Goal: Information Seeking & Learning: Learn about a topic

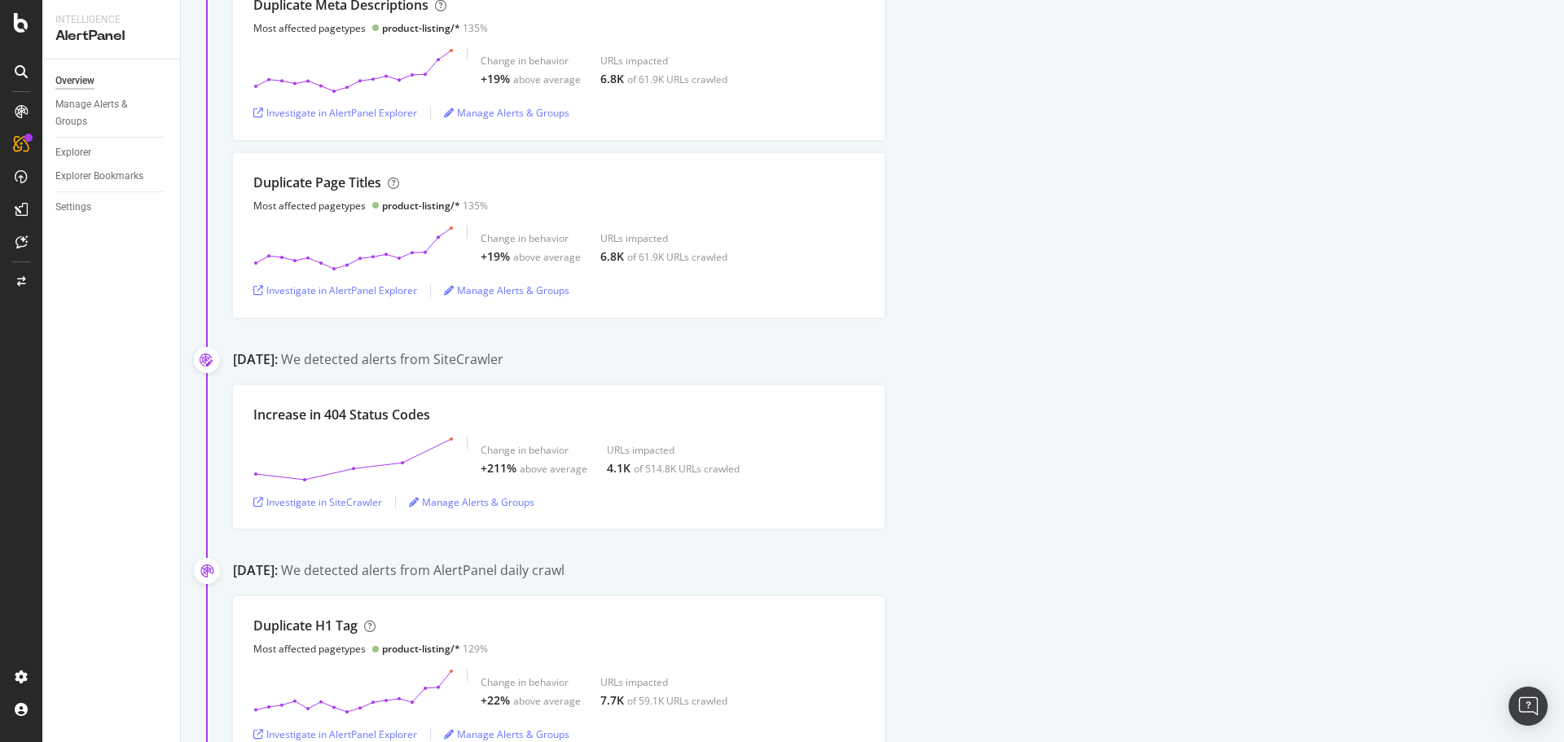
scroll to position [1324, 0]
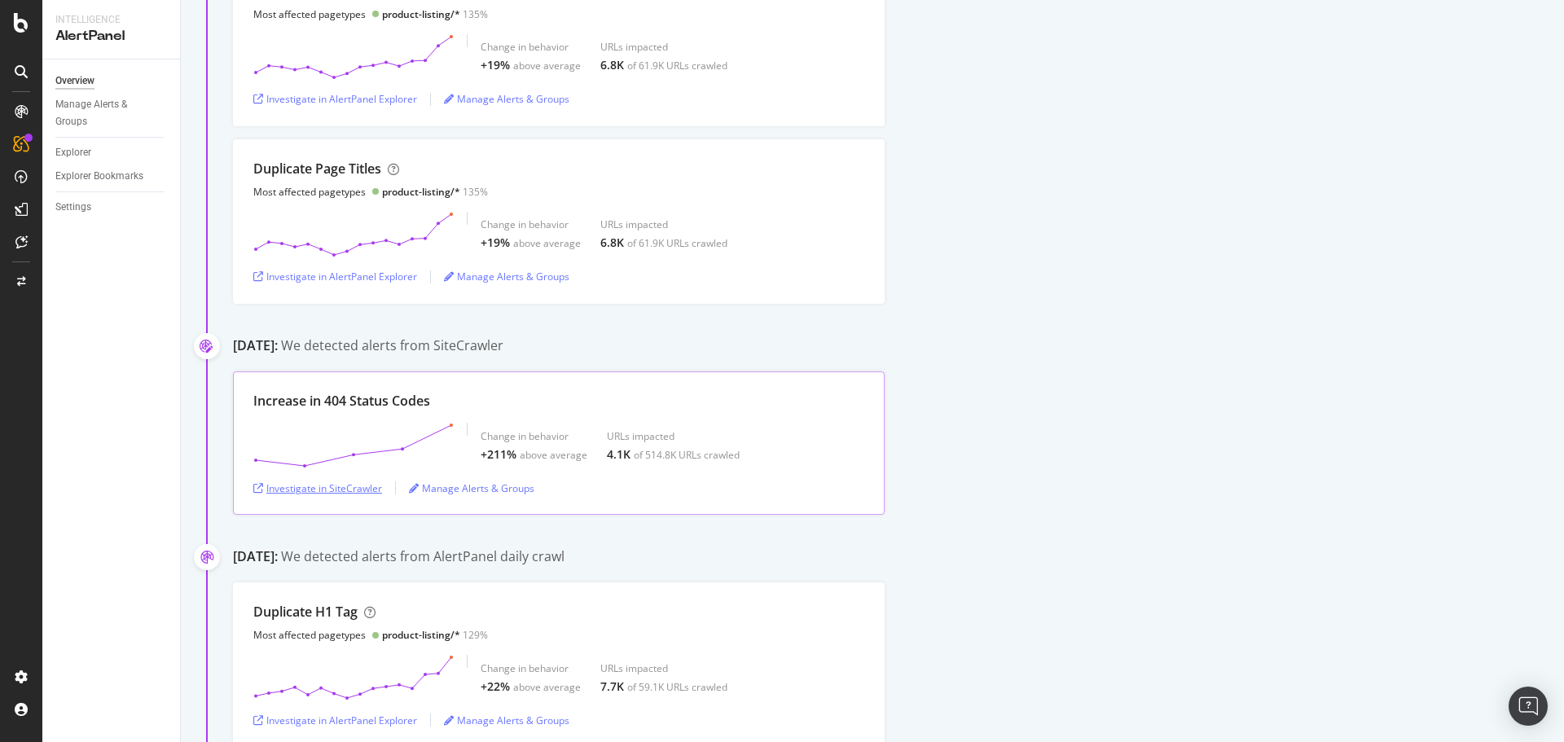
click at [320, 491] on div "Investigate in SiteCrawler" at bounding box center [317, 489] width 129 height 14
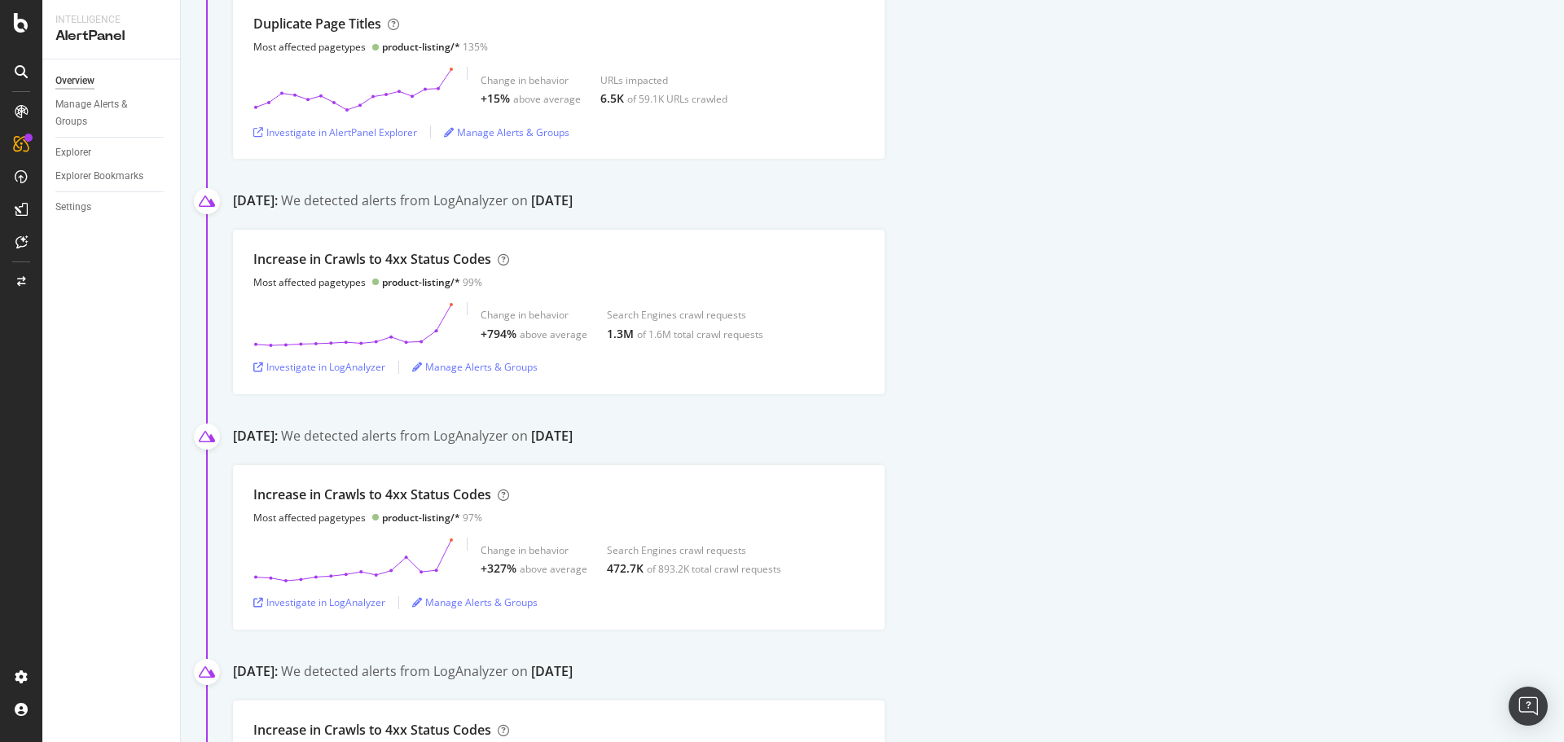
scroll to position [2424, 0]
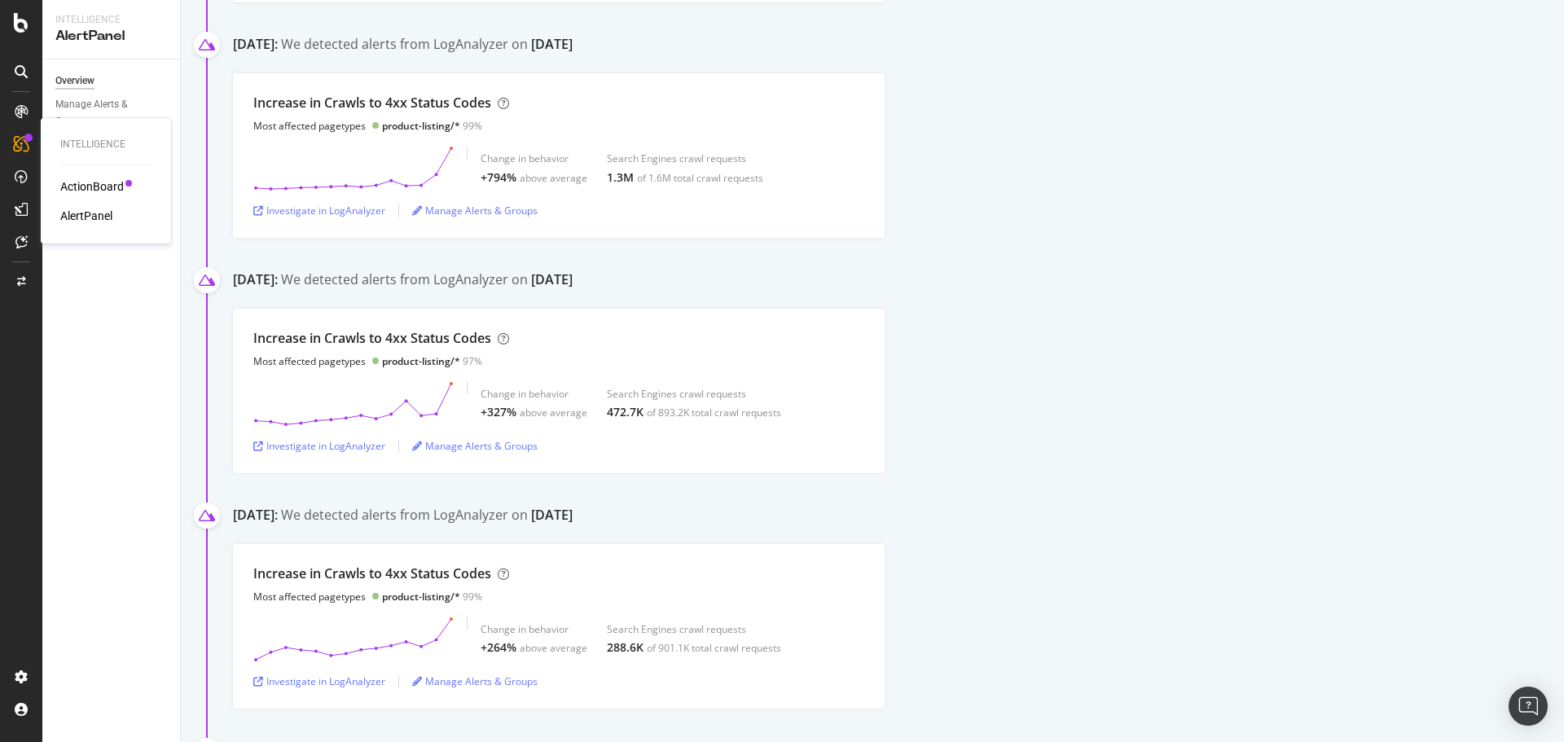
click at [82, 187] on div "ActionBoard" at bounding box center [92, 186] width 64 height 16
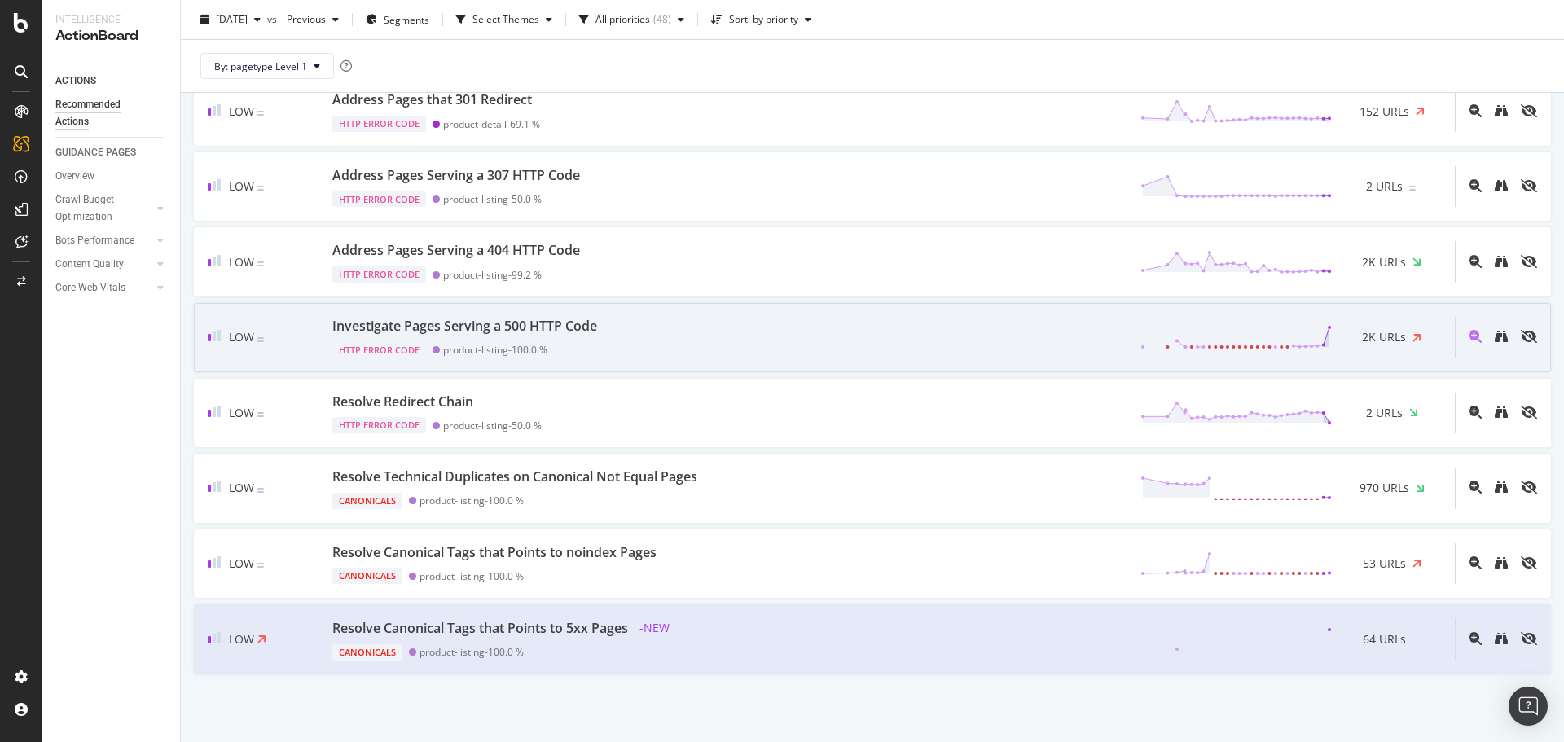
scroll to position [3134, 0]
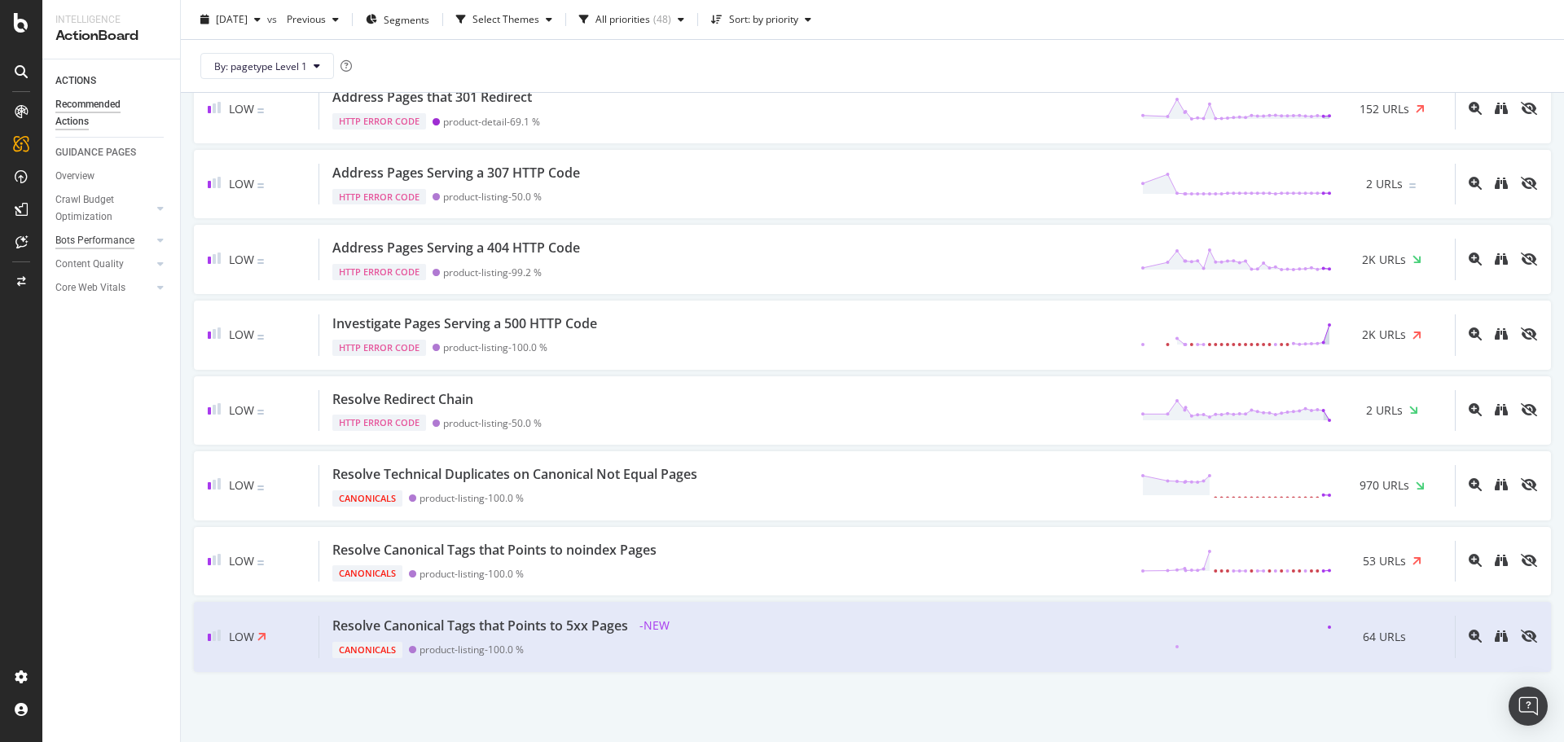
drag, startPoint x: 127, startPoint y: 238, endPoint x: 123, endPoint y: 247, distance: 9.8
click at [127, 238] on div "Bots Performance" at bounding box center [94, 240] width 79 height 17
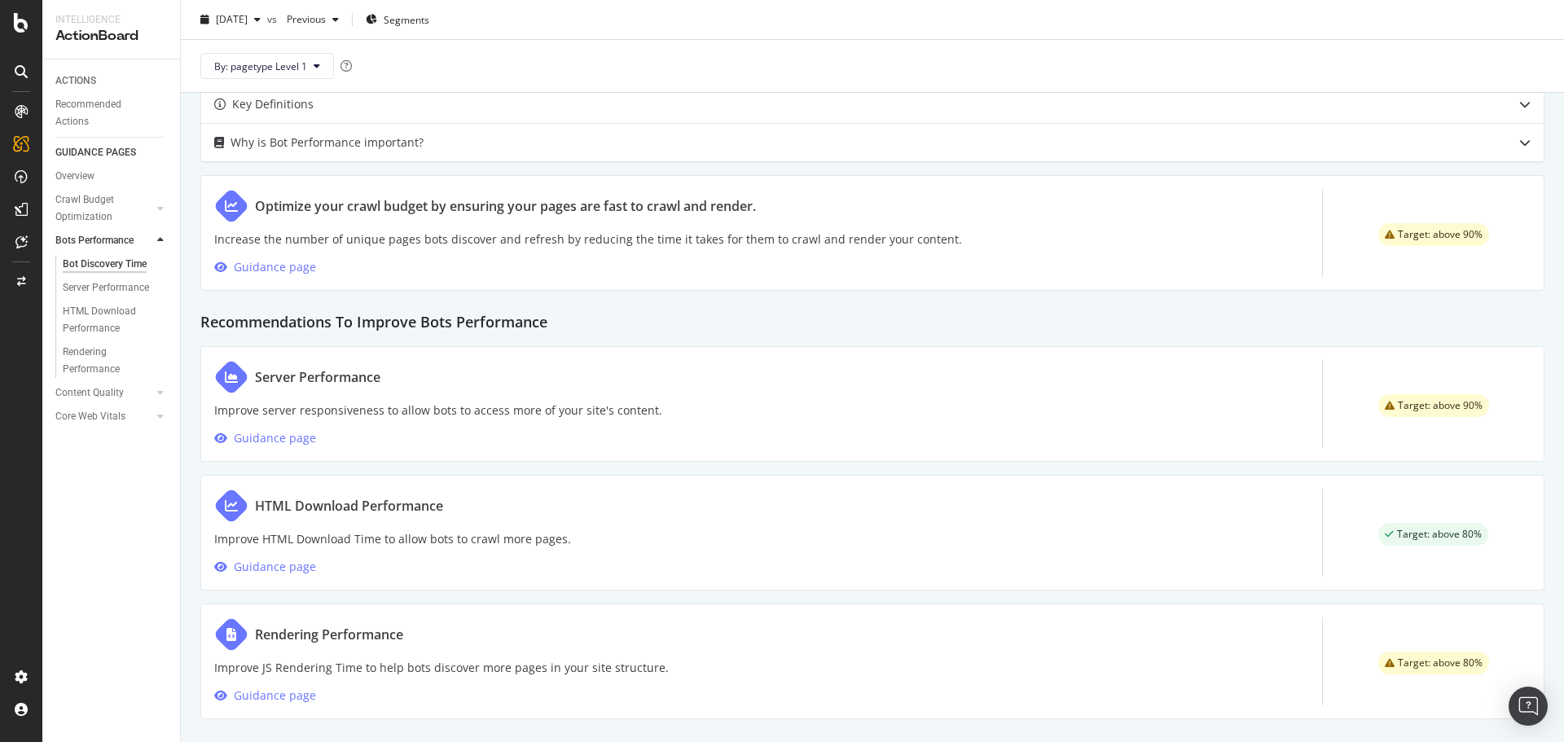
scroll to position [743, 0]
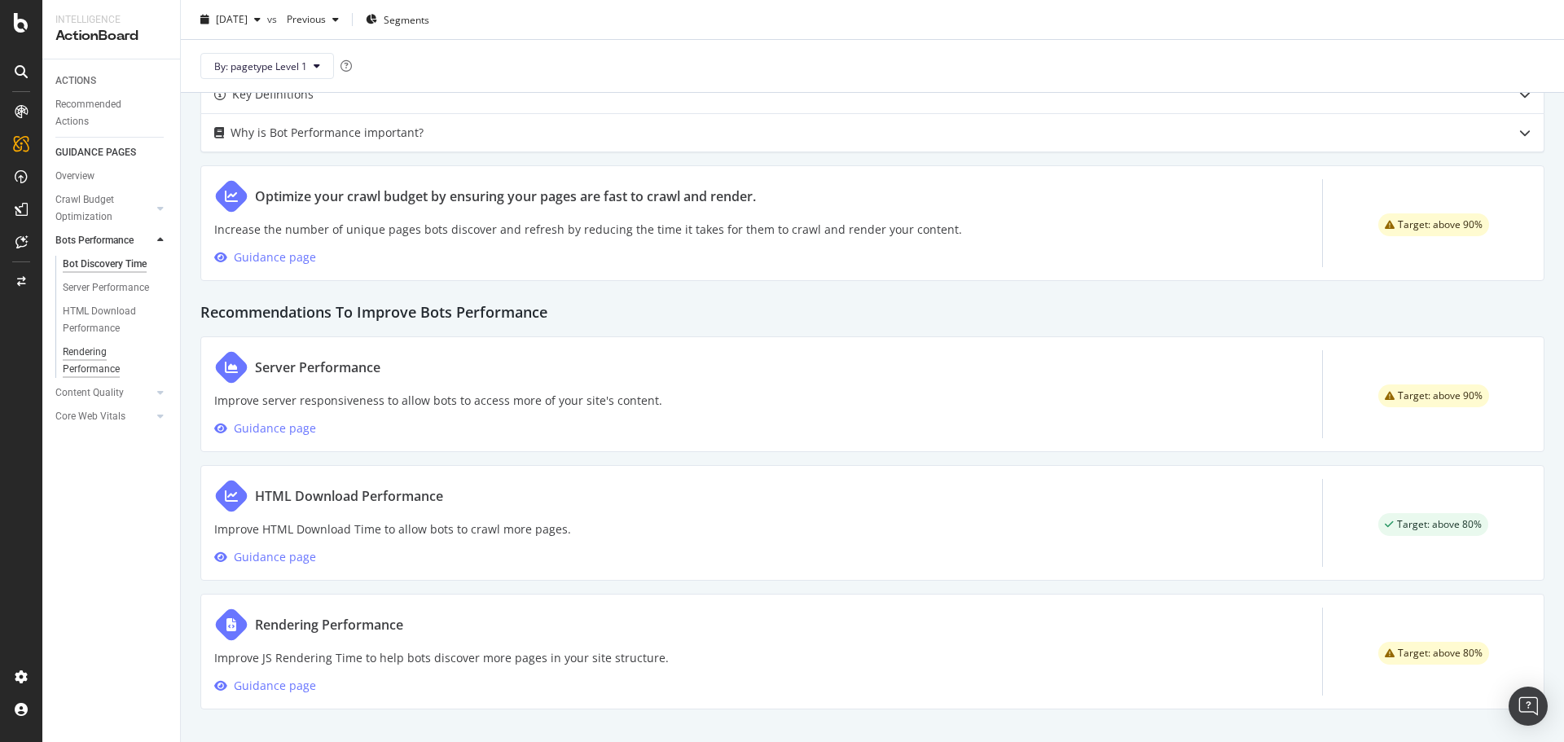
click at [88, 369] on div "Rendering Performance" at bounding box center [108, 361] width 91 height 34
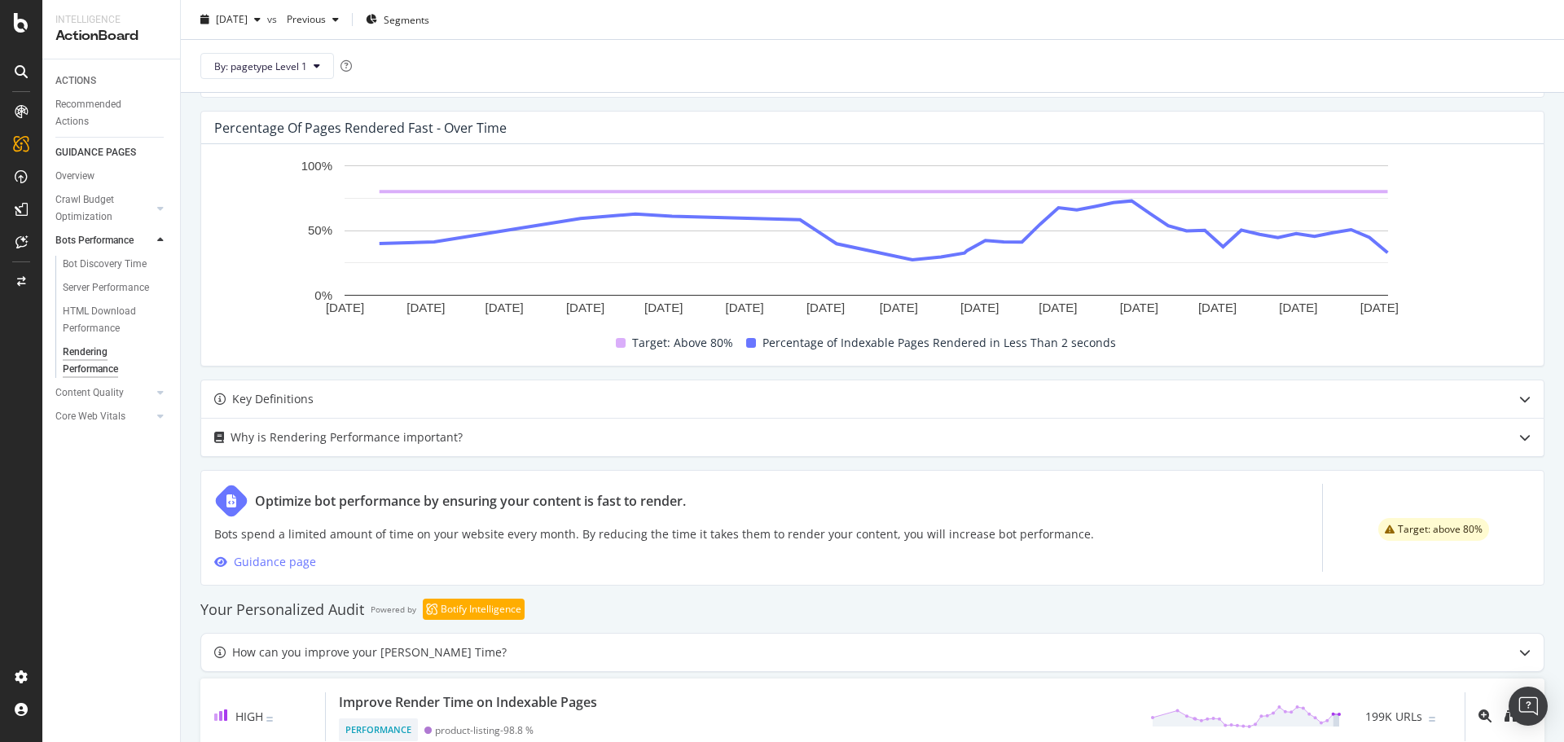
scroll to position [484, 0]
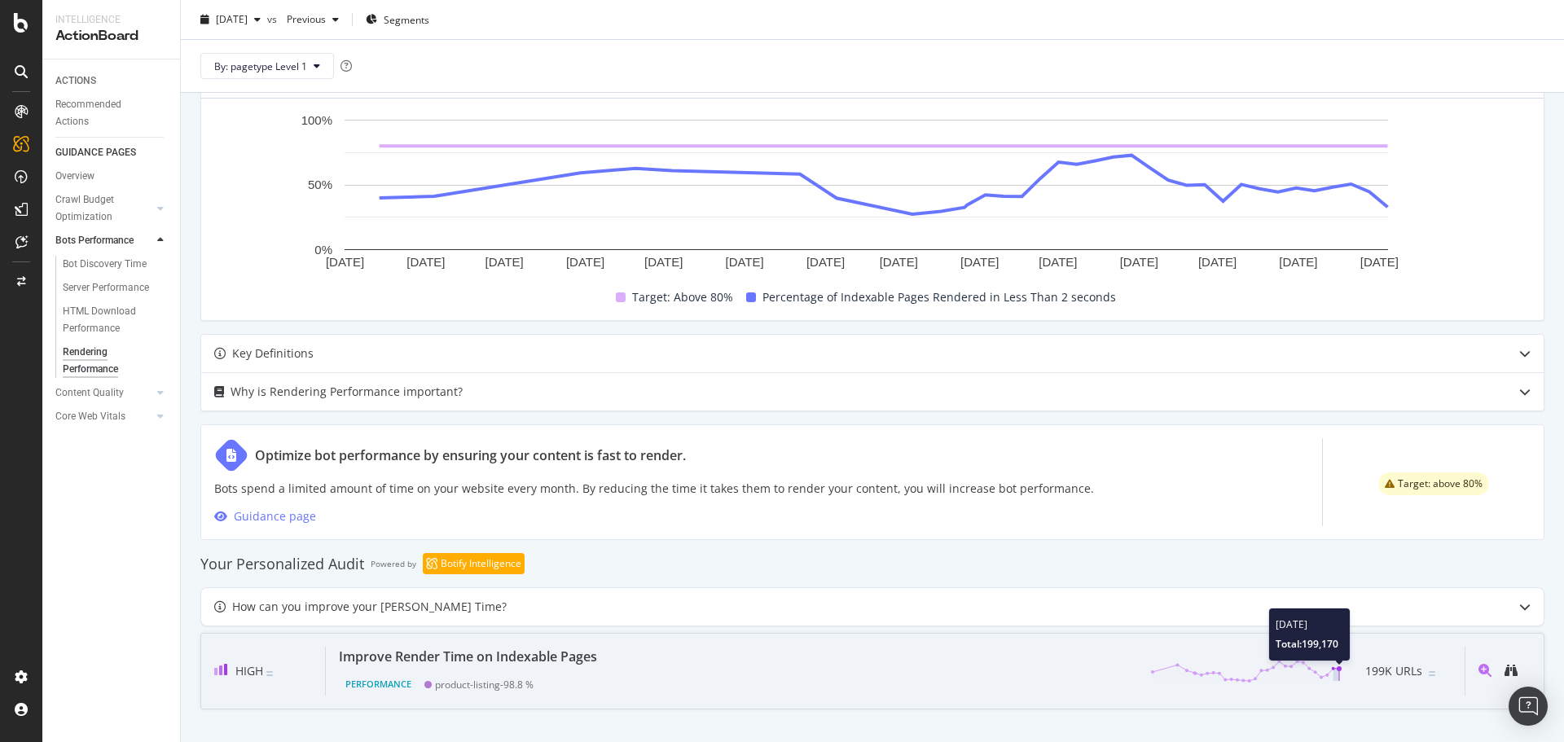
click at [1334, 670] on polygon at bounding box center [1337, 675] width 6 height 12
click at [285, 673] on div "High" at bounding box center [270, 671] width 112 height 49
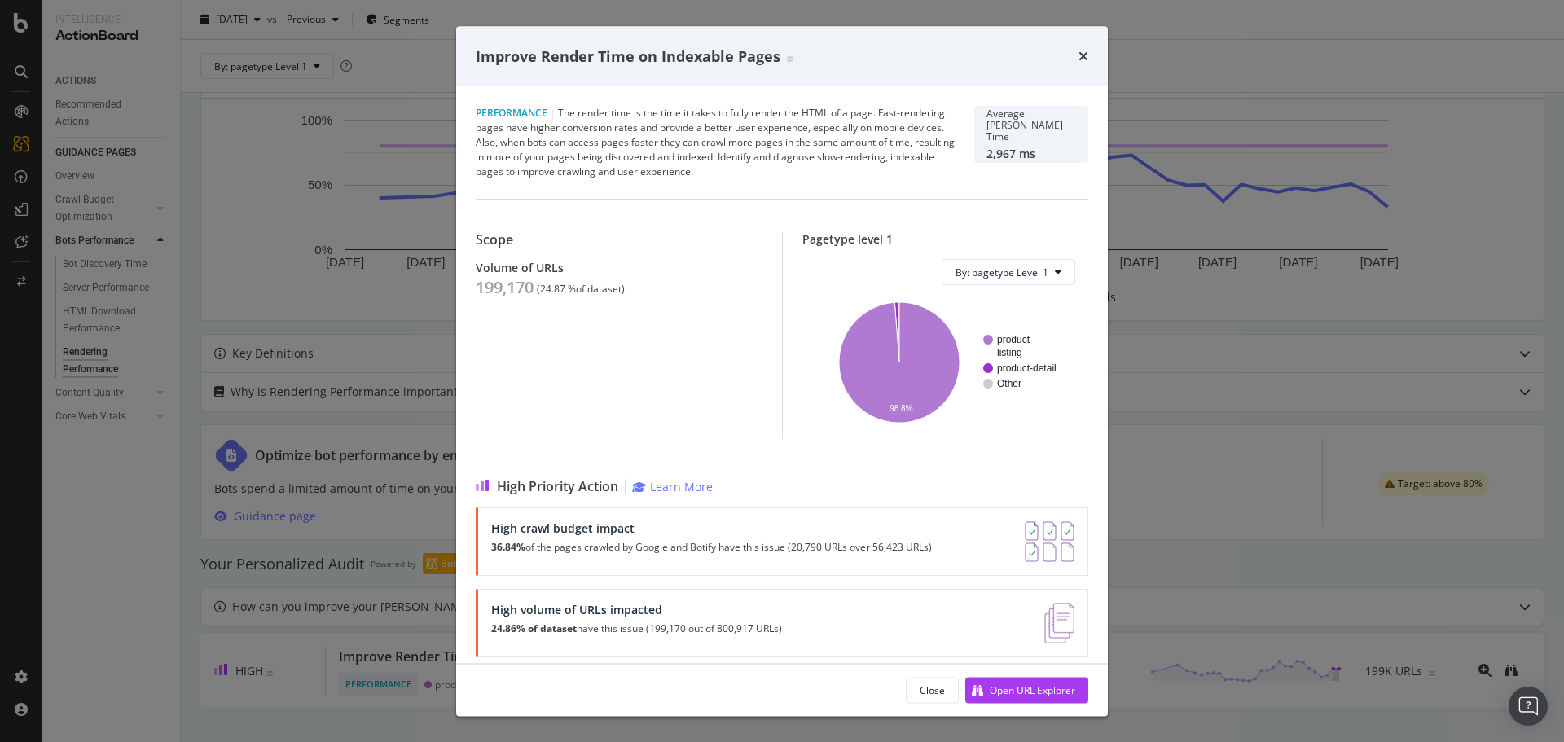
click at [1089, 56] on div "Improve Render Time on Indexable Pages" at bounding box center [782, 56] width 652 height 60
click at [1085, 53] on icon "times" at bounding box center [1084, 56] width 10 height 13
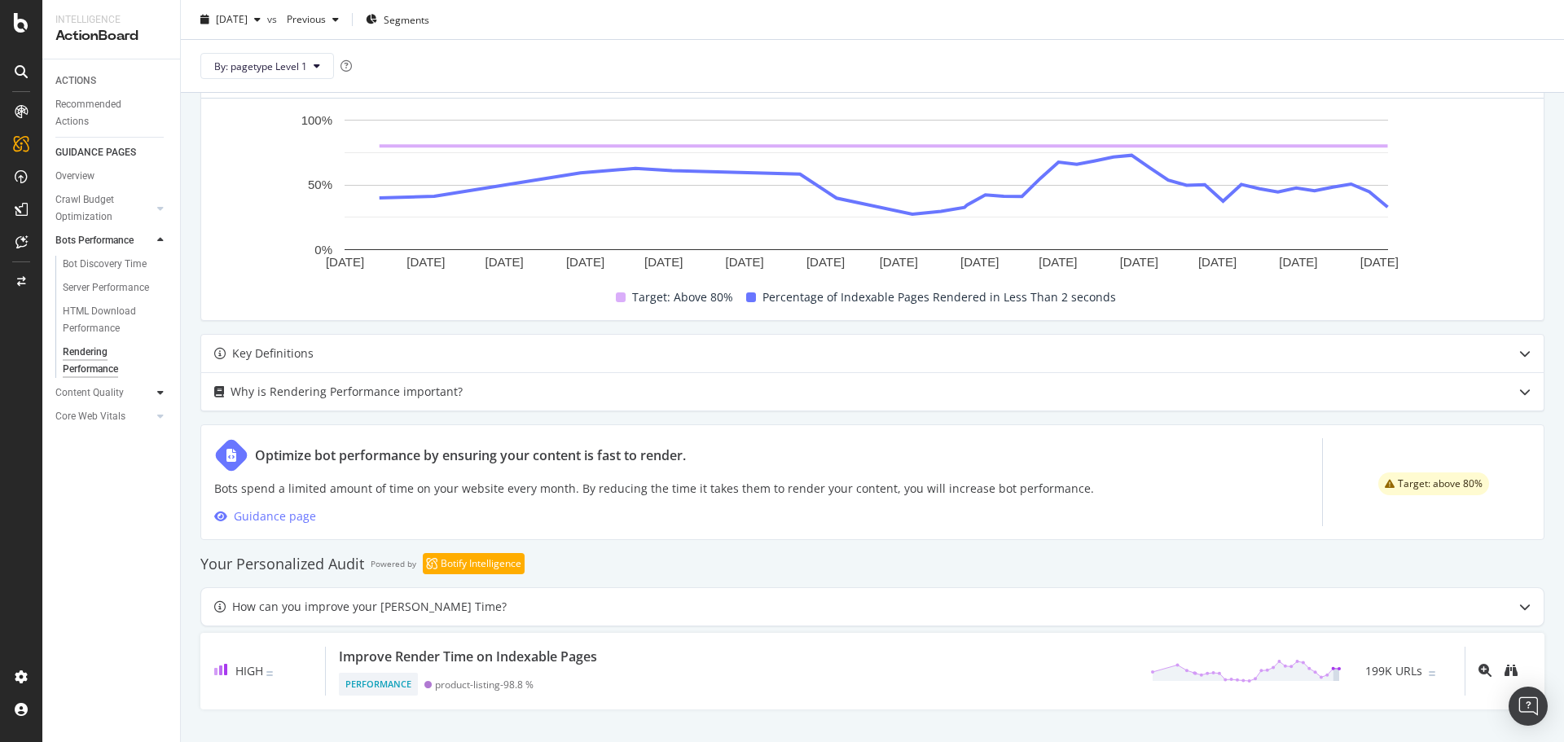
click at [161, 389] on icon at bounding box center [160, 393] width 7 height 10
click at [160, 257] on div at bounding box center [160, 264] width 16 height 16
click at [161, 238] on icon at bounding box center [160, 240] width 7 height 10
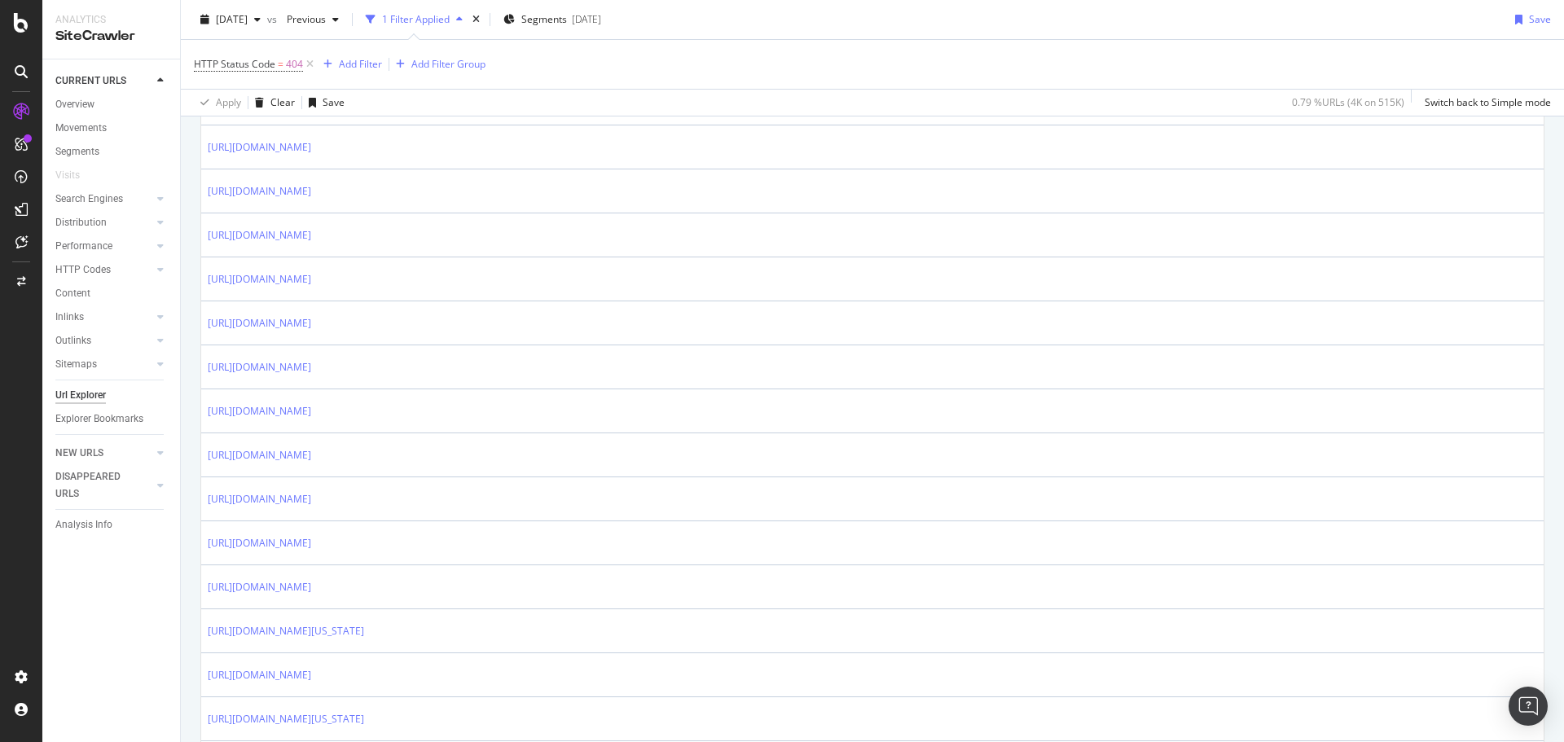
scroll to position [258, 0]
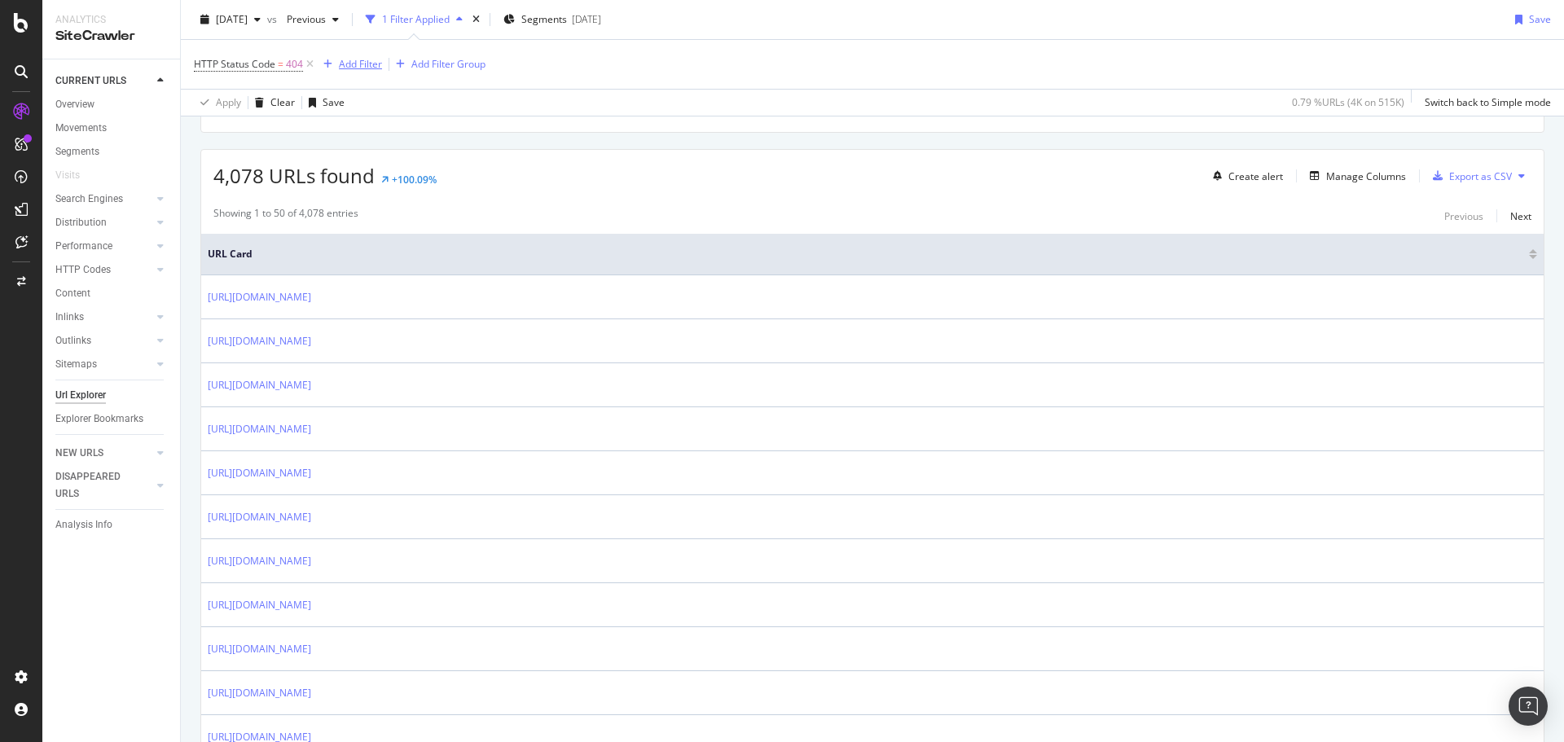
click at [359, 64] on div "Add Filter" at bounding box center [360, 64] width 43 height 14
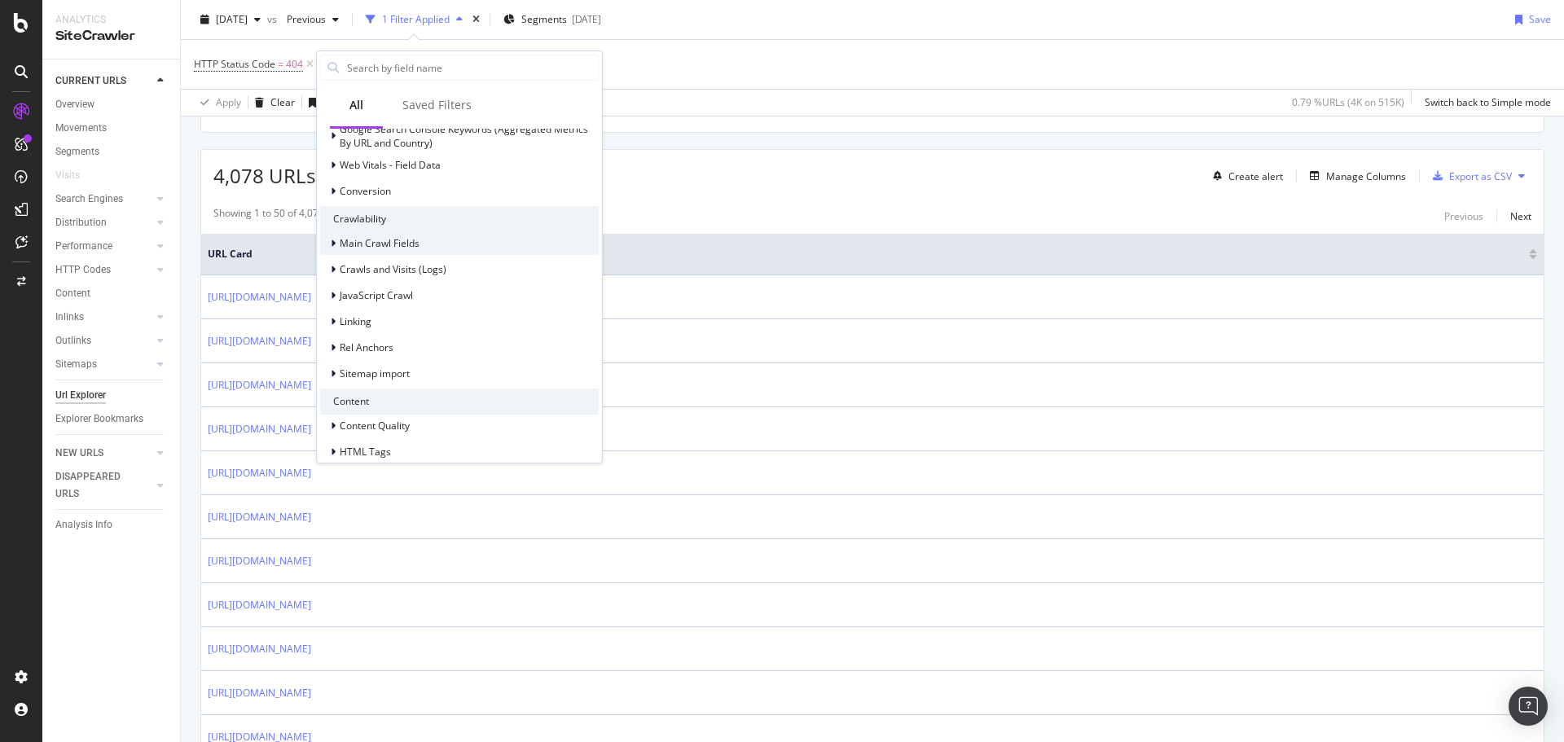
scroll to position [367, 0]
click at [339, 315] on div at bounding box center [335, 317] width 10 height 16
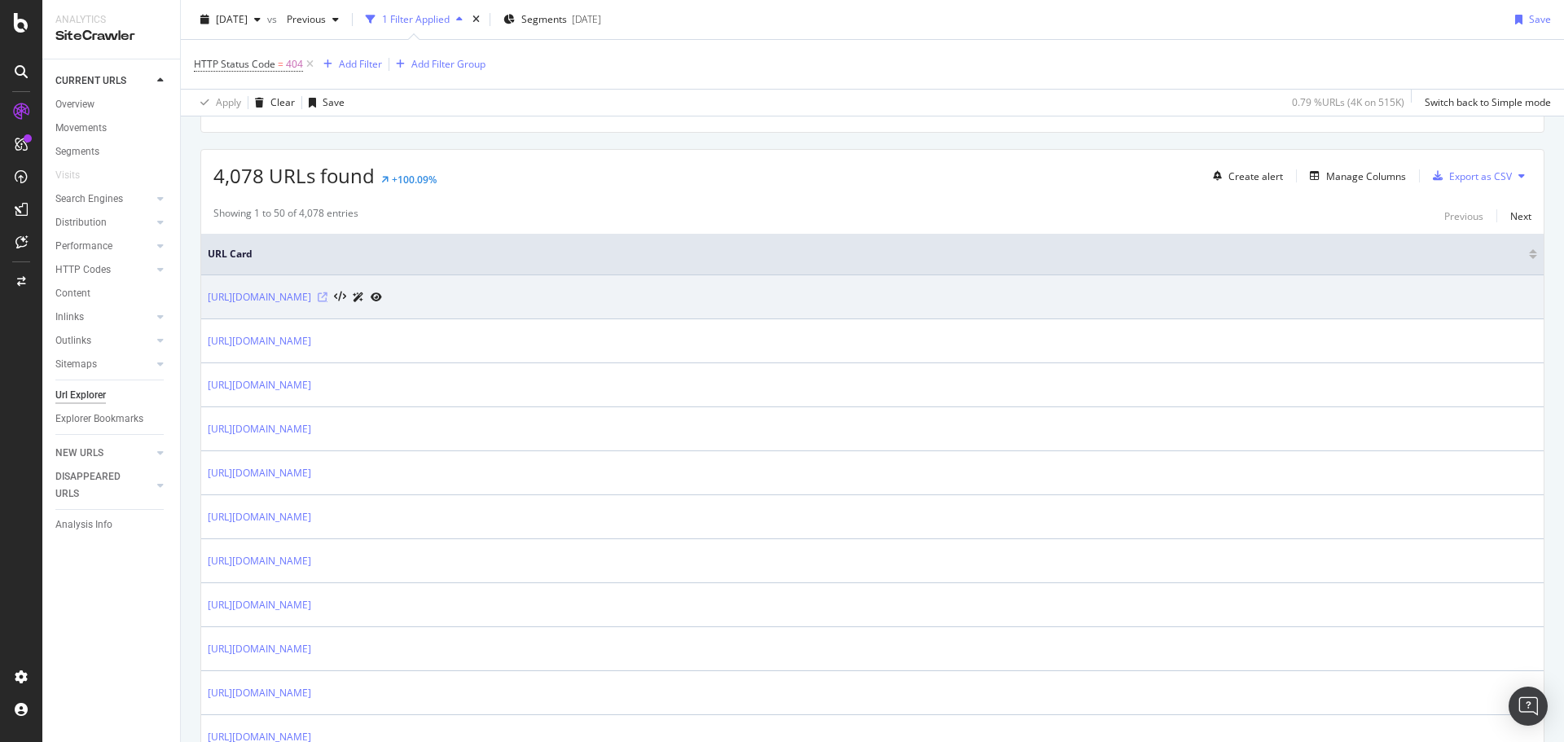
click at [328, 296] on icon at bounding box center [323, 298] width 10 height 10
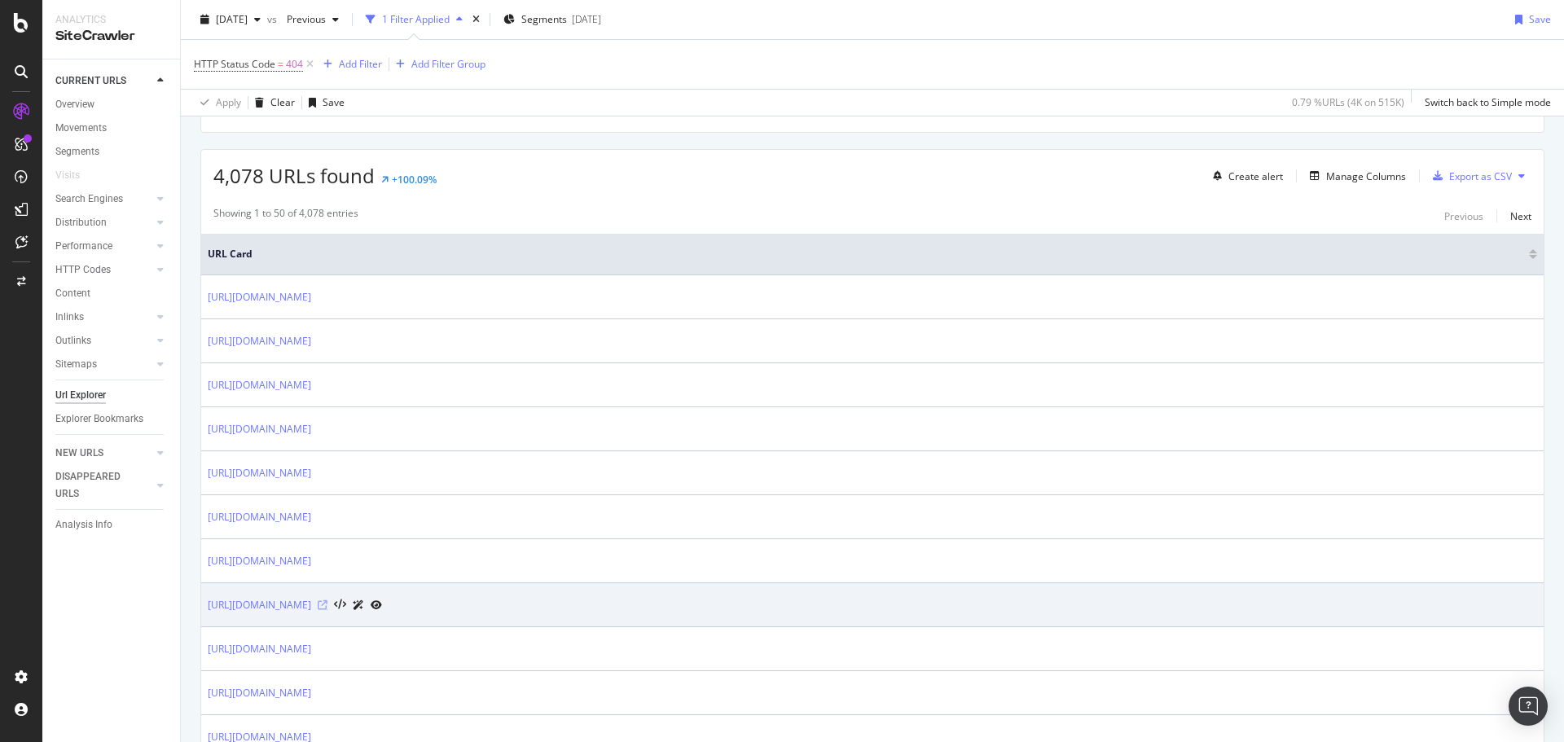
click at [328, 605] on icon at bounding box center [323, 606] width 10 height 10
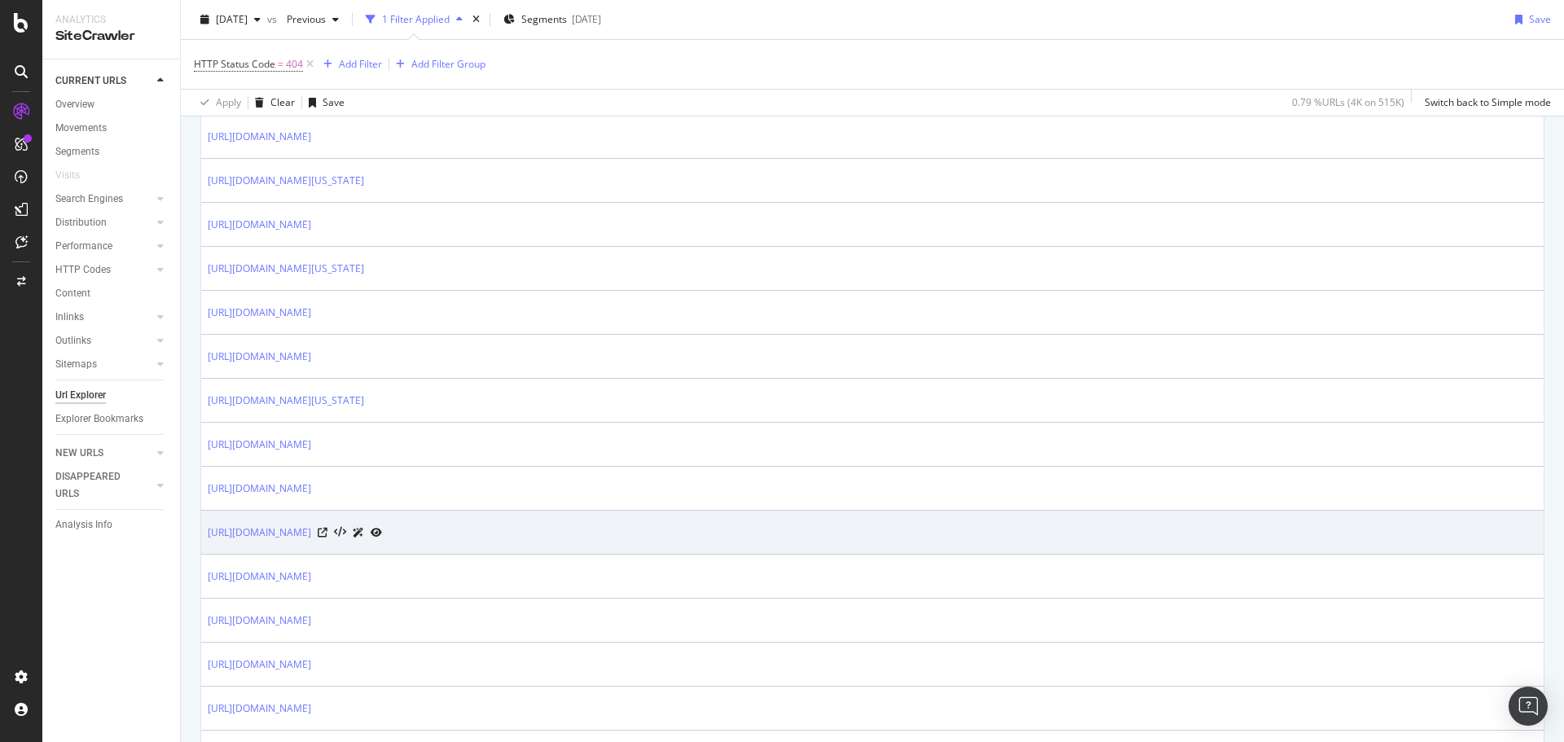
scroll to position [910, 0]
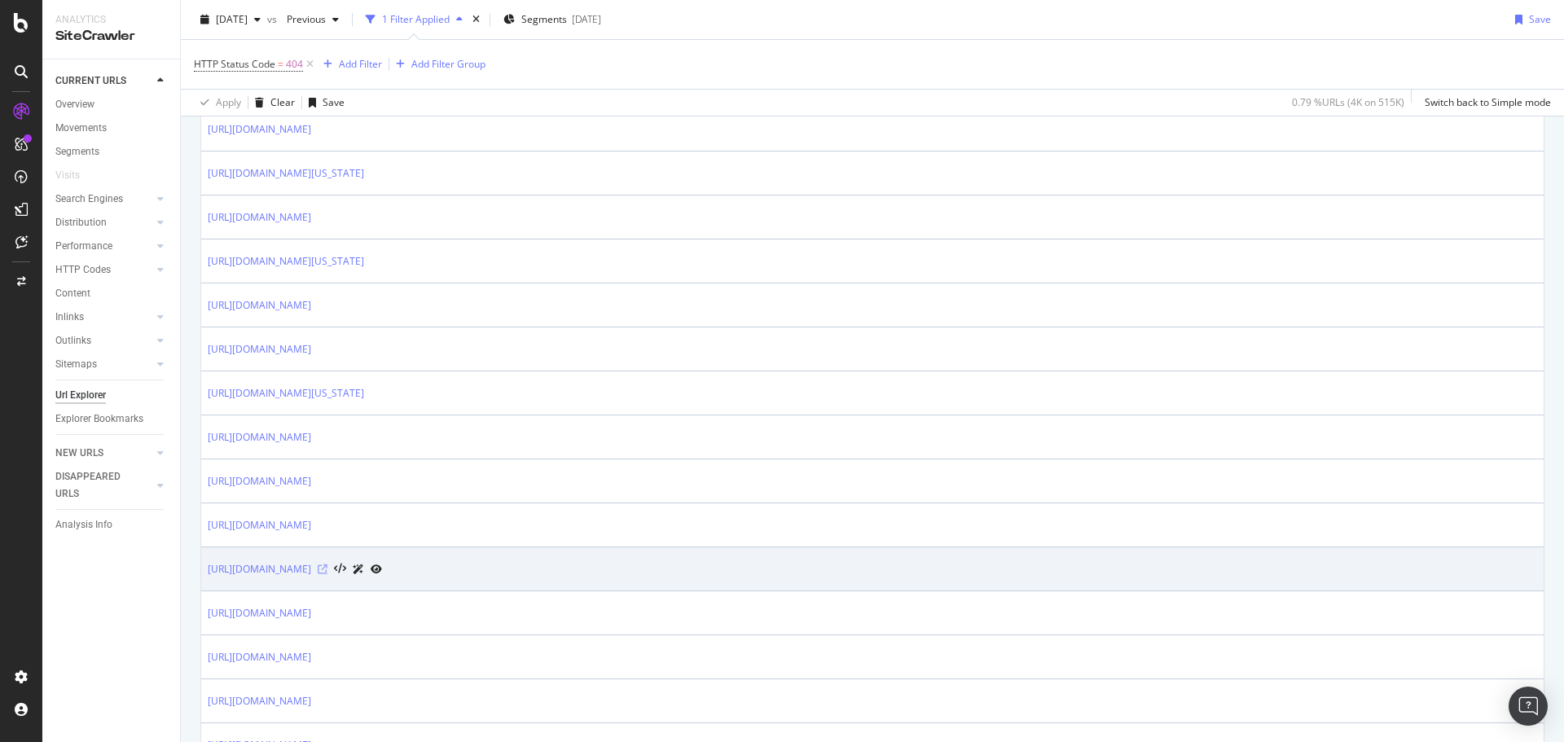
click at [328, 567] on icon at bounding box center [323, 570] width 10 height 10
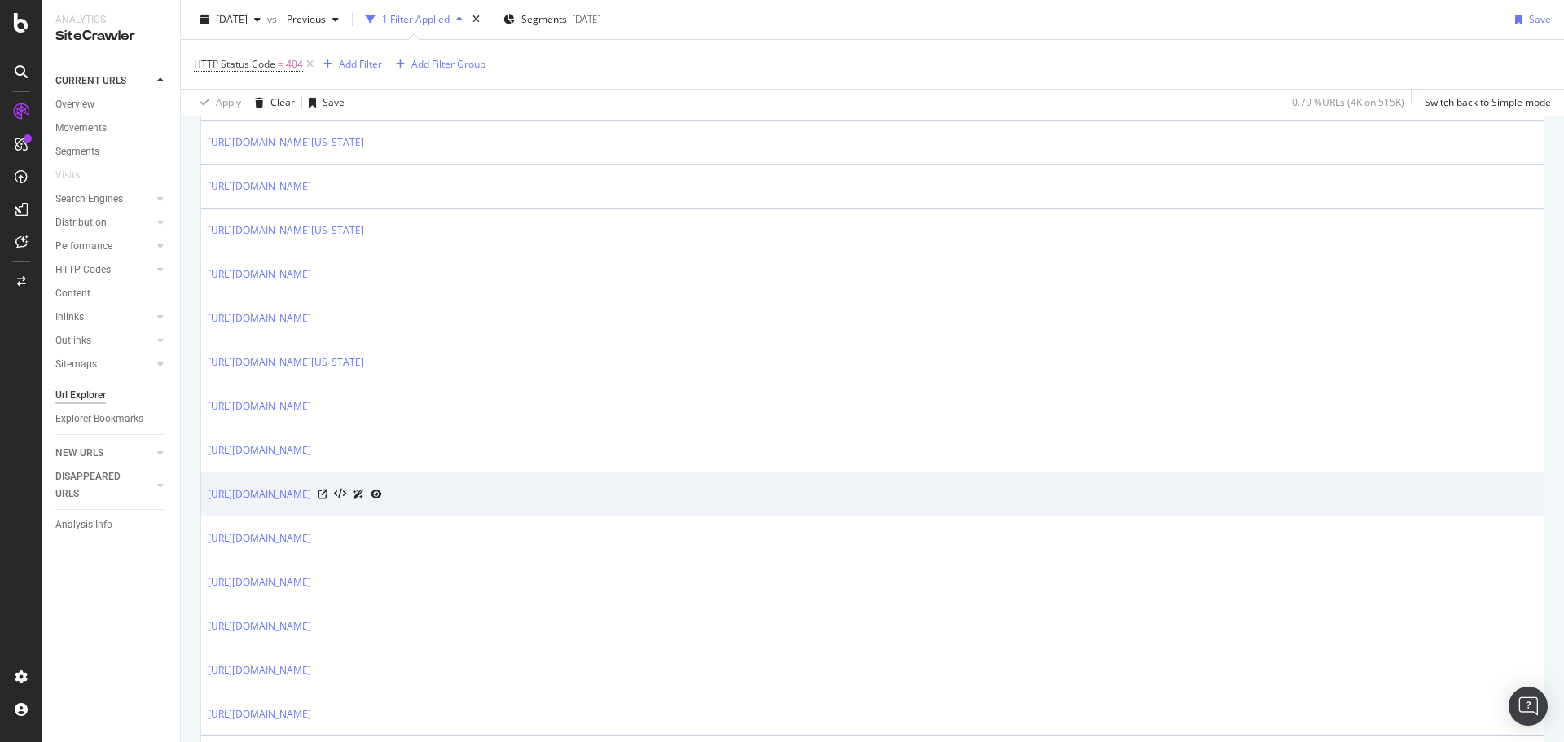
scroll to position [971, 0]
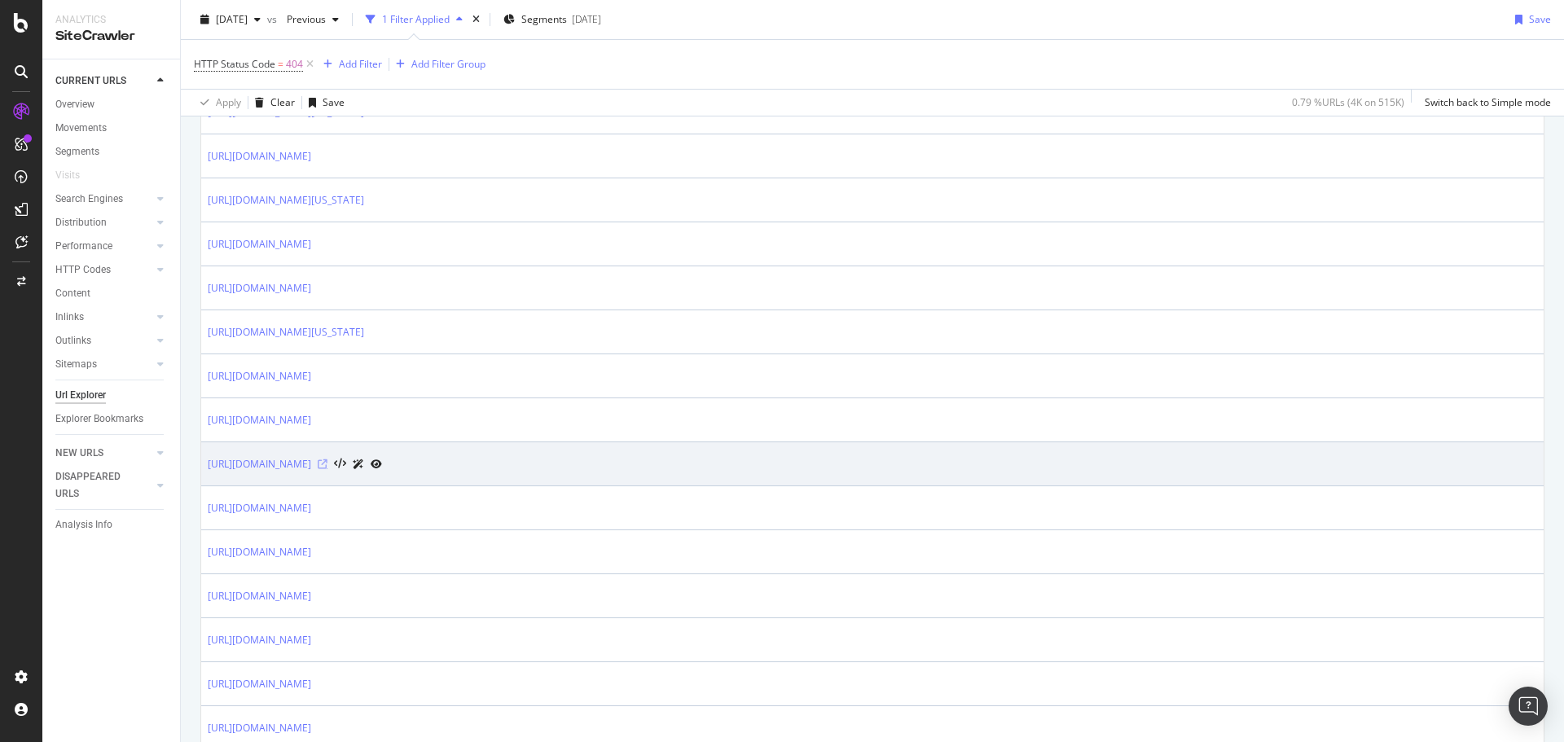
click at [328, 464] on icon at bounding box center [323, 465] width 10 height 10
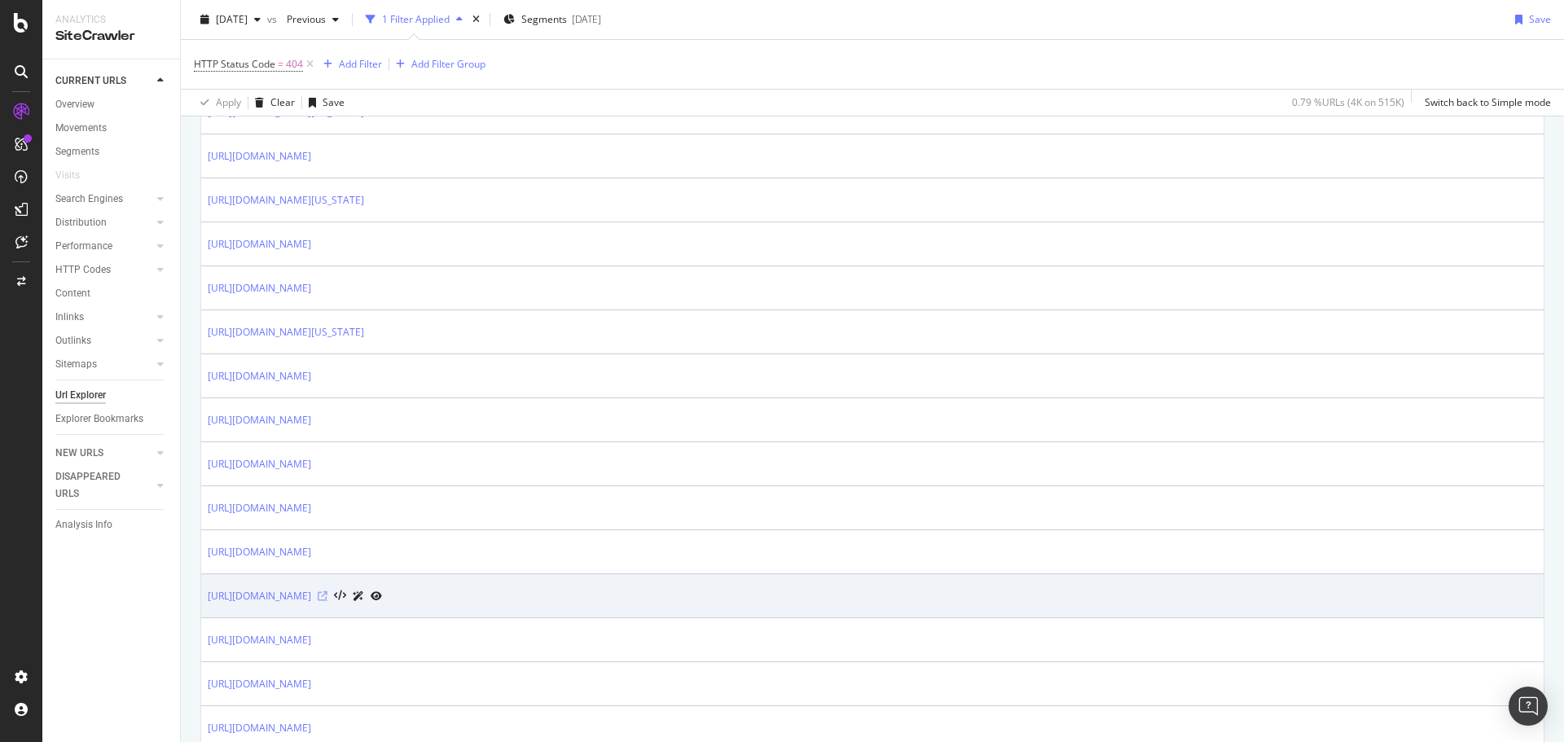
click at [328, 595] on icon at bounding box center [323, 597] width 10 height 10
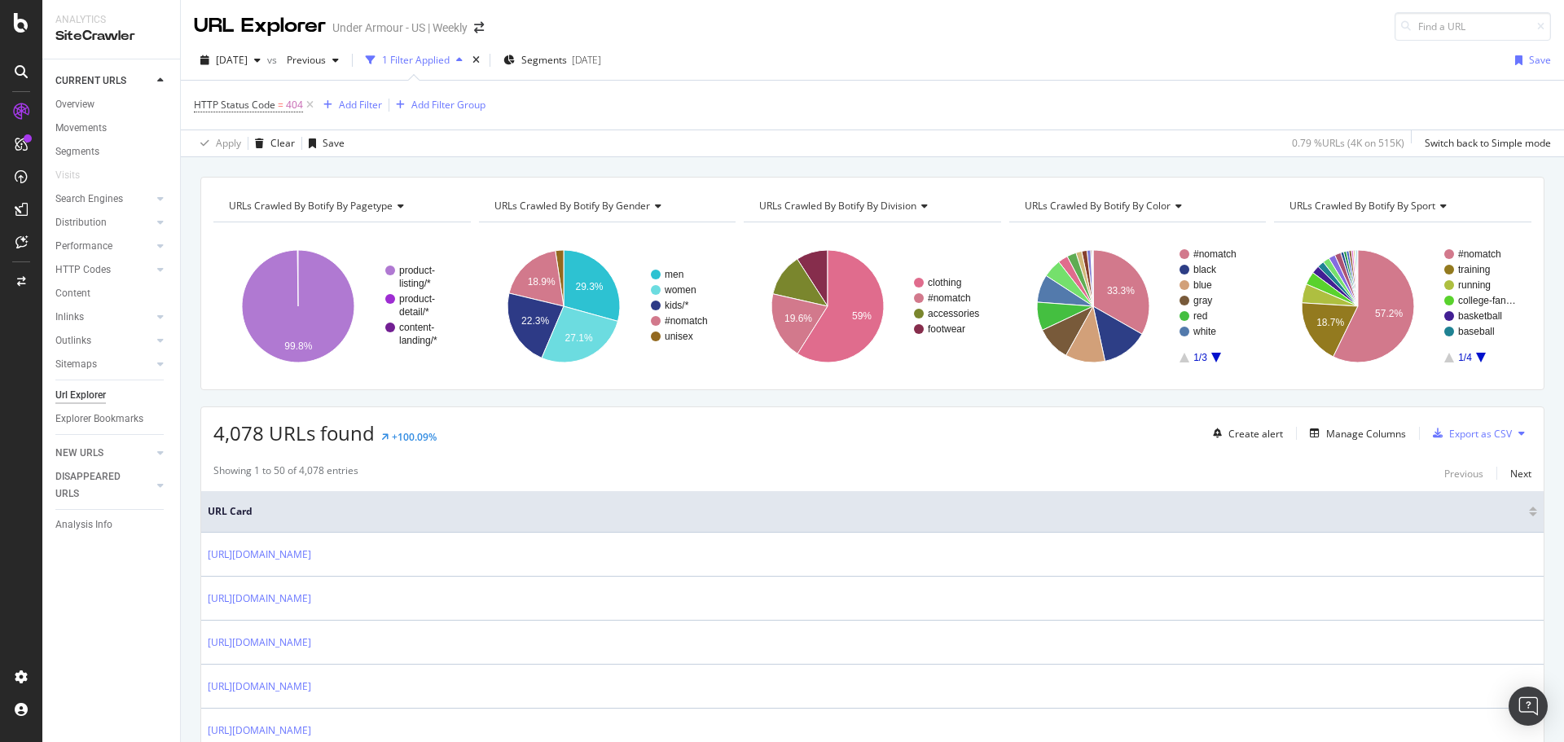
scroll to position [0, 0]
